Goal: Task Accomplishment & Management: Manage account settings

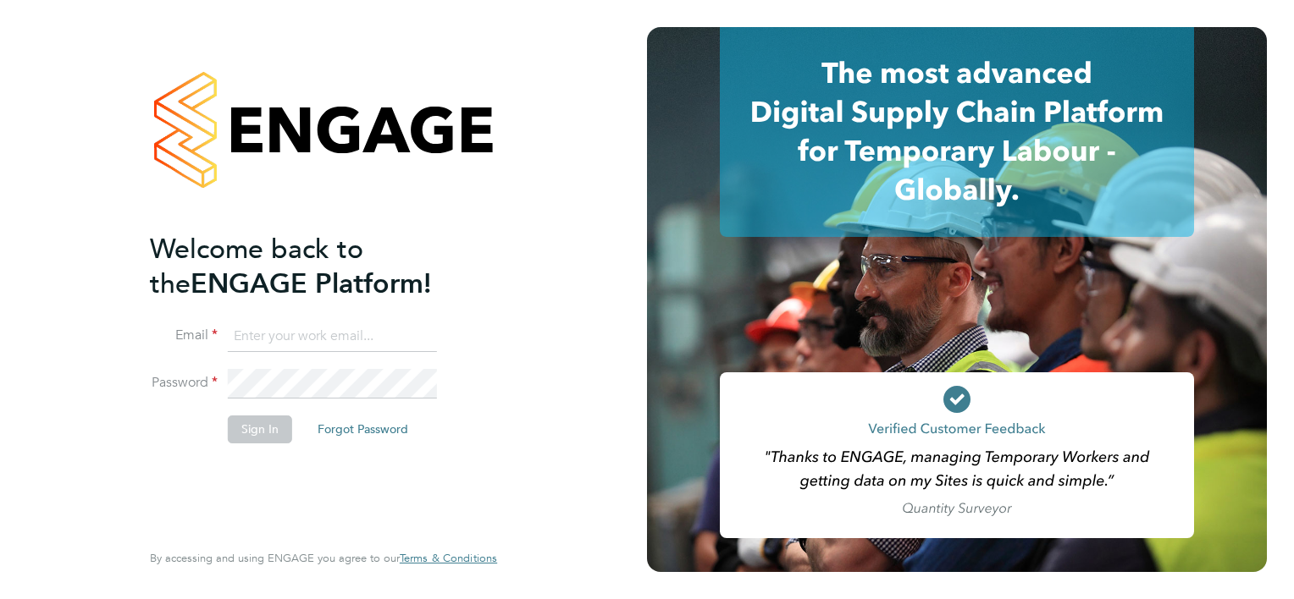
type input "connor.durnford@vistry.co.uk"
click at [273, 428] on button "Sign In" at bounding box center [260, 429] width 64 height 27
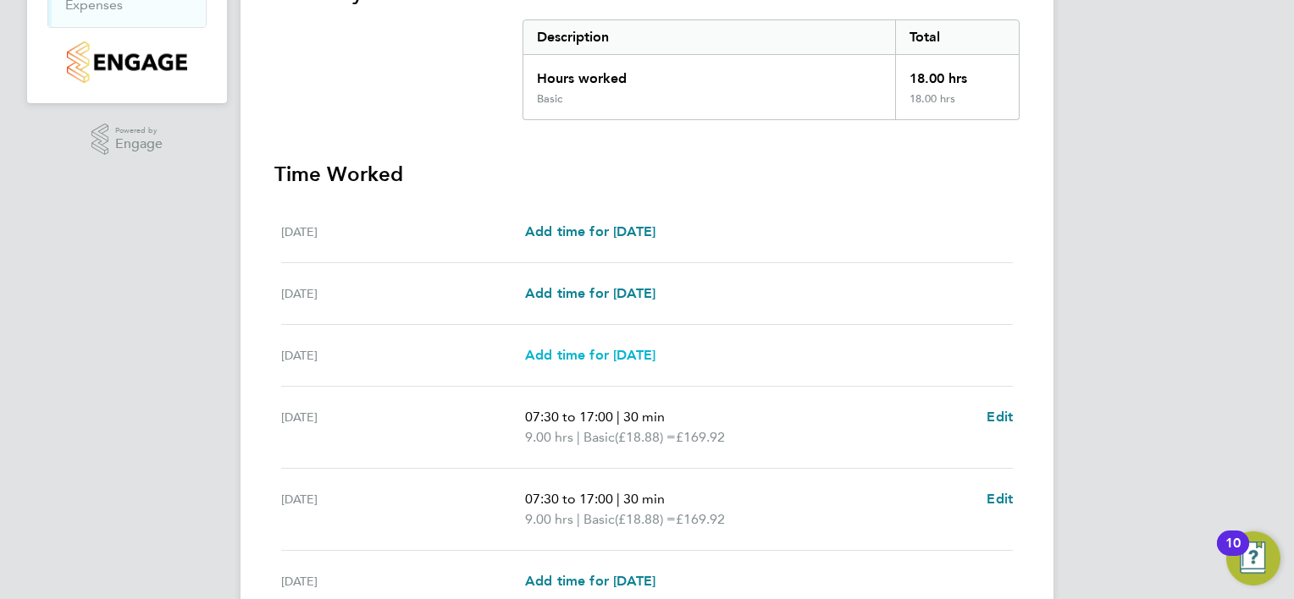
scroll to position [508, 0]
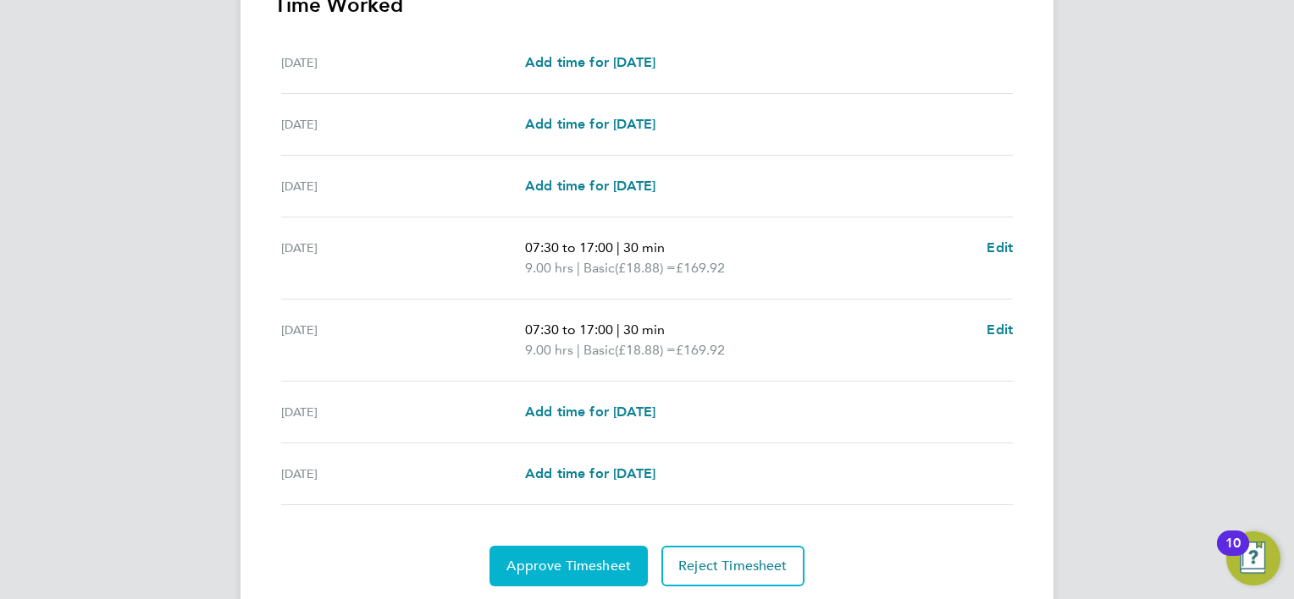
click at [578, 558] on span "Approve Timesheet" at bounding box center [568, 566] width 124 height 17
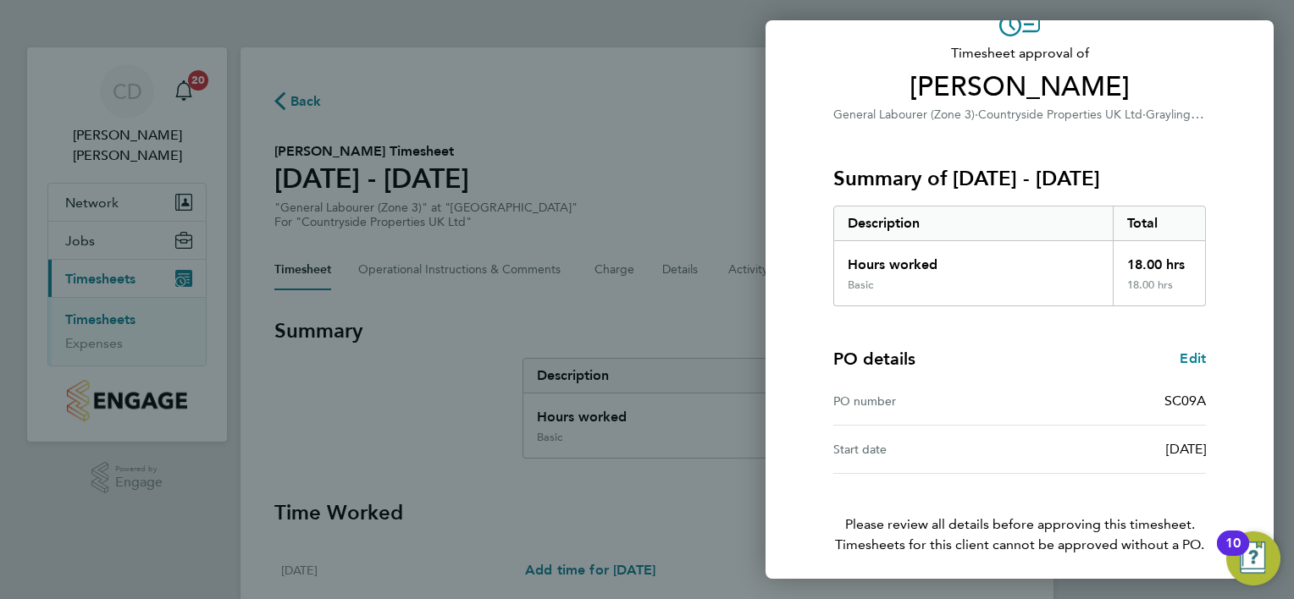
scroll to position [163, 0]
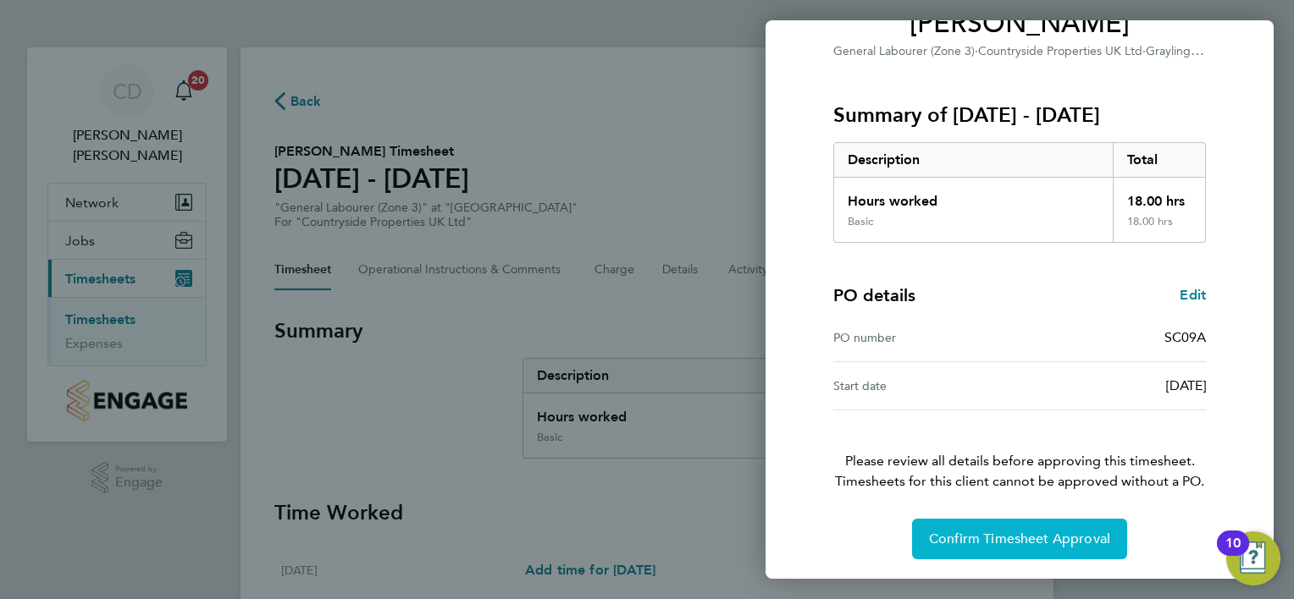
click at [1013, 531] on span "Confirm Timesheet Approval" at bounding box center [1019, 539] width 181 height 17
